Goal: Task Accomplishment & Management: Manage account settings

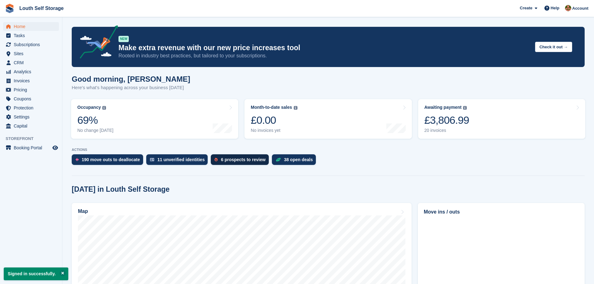
click at [233, 160] on div "6 prospects to review" at bounding box center [243, 159] width 45 height 5
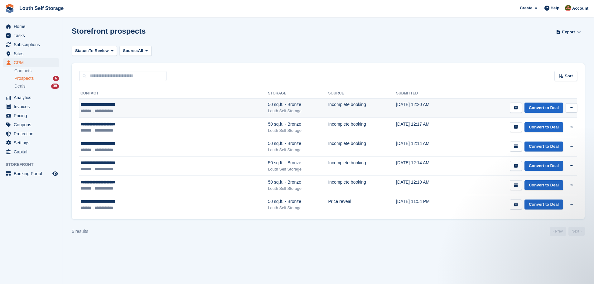
click at [571, 109] on icon at bounding box center [570, 108] width 3 height 4
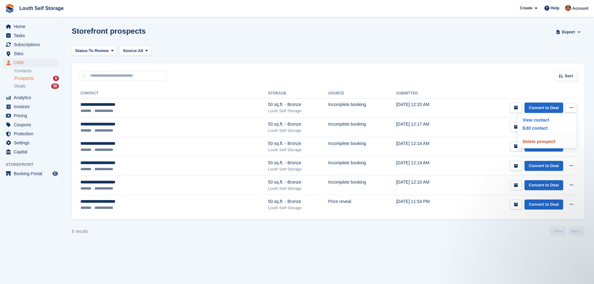
drag, startPoint x: 540, startPoint y: 143, endPoint x: 325, endPoint y: 23, distance: 246.1
click at [540, 143] on p "Delete prospect" at bounding box center [547, 141] width 54 height 8
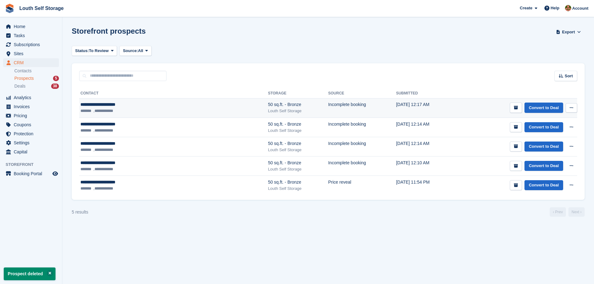
click at [569, 107] on button at bounding box center [571, 107] width 12 height 9
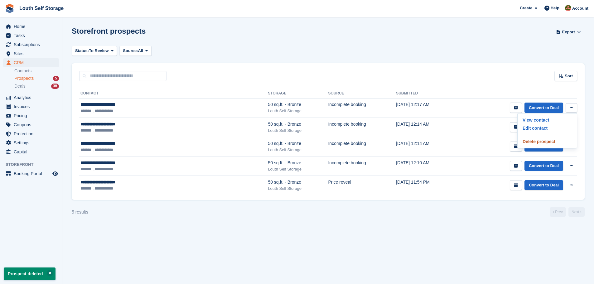
drag, startPoint x: 538, startPoint y: 142, endPoint x: 327, endPoint y: 21, distance: 243.3
click at [537, 142] on p "Delete prospect" at bounding box center [547, 141] width 54 height 8
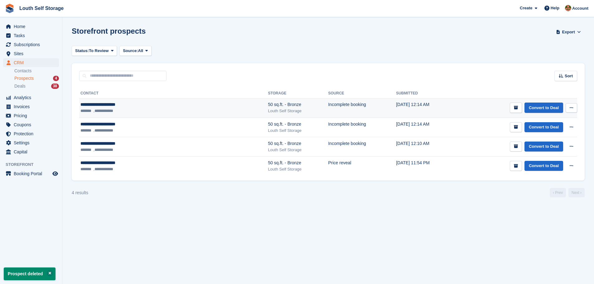
click at [572, 107] on icon at bounding box center [570, 108] width 3 height 4
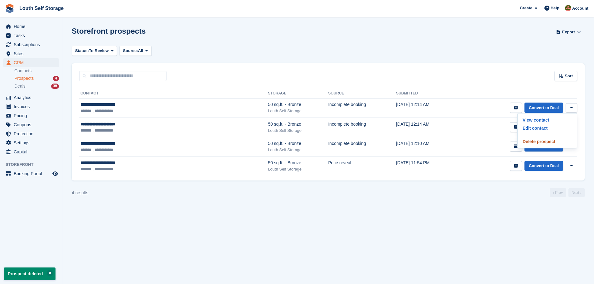
drag, startPoint x: 540, startPoint y: 141, endPoint x: 323, endPoint y: 20, distance: 248.7
click at [540, 141] on p "Delete prospect" at bounding box center [547, 141] width 54 height 8
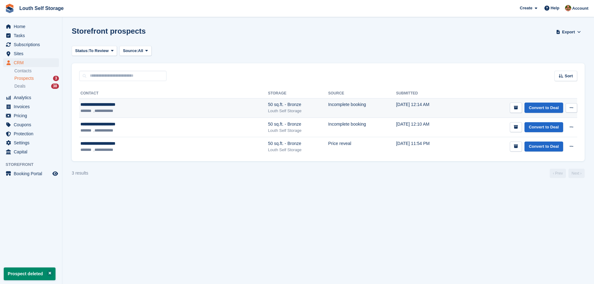
click at [577, 108] on div "**********" at bounding box center [328, 121] width 513 height 80
click at [567, 105] on button at bounding box center [571, 107] width 12 height 9
click at [542, 140] on p "Delete prospect" at bounding box center [547, 141] width 54 height 8
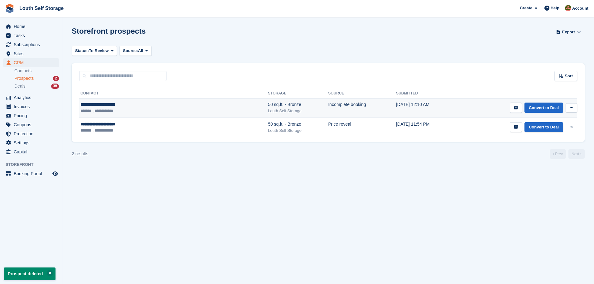
click at [571, 110] on button at bounding box center [571, 107] width 12 height 9
click at [551, 143] on p "Delete prospect" at bounding box center [547, 141] width 54 height 8
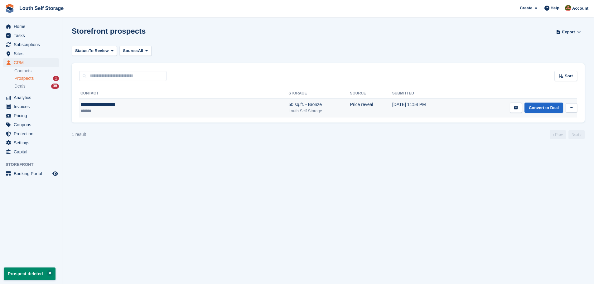
click at [573, 108] on button at bounding box center [571, 107] width 12 height 9
click at [527, 145] on p "Delete prospect" at bounding box center [547, 141] width 54 height 8
